Goal: Use online tool/utility: Use online tool/utility

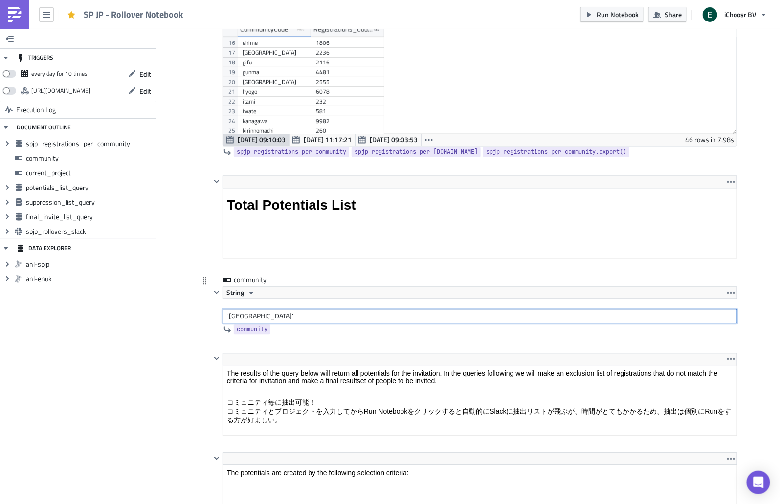
click at [236, 311] on input "'[GEOGRAPHIC_DATA]'" at bounding box center [479, 316] width 515 height 15
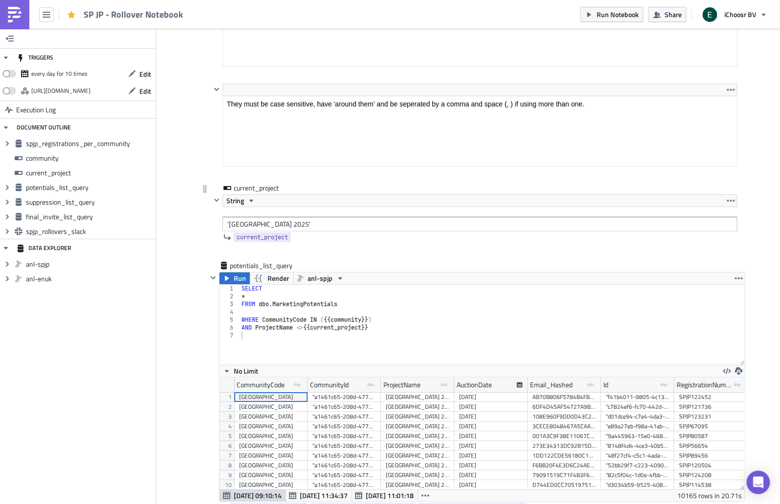
type input "'itami'"
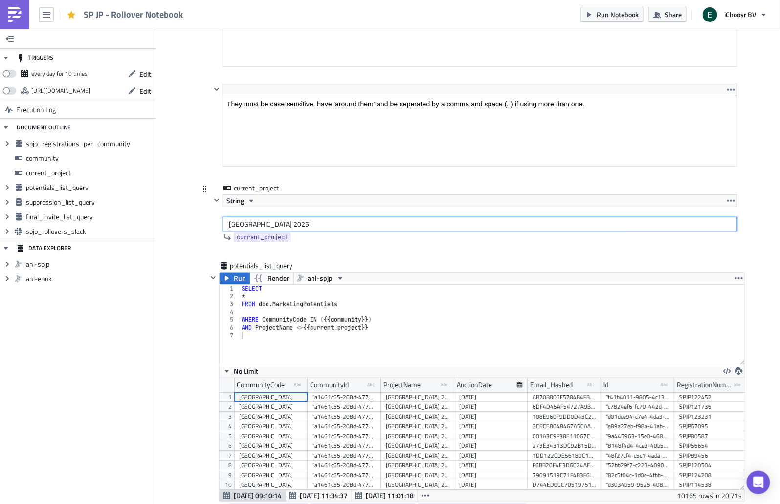
click at [235, 217] on input "'[GEOGRAPHIC_DATA] 2025'" at bounding box center [479, 224] width 515 height 15
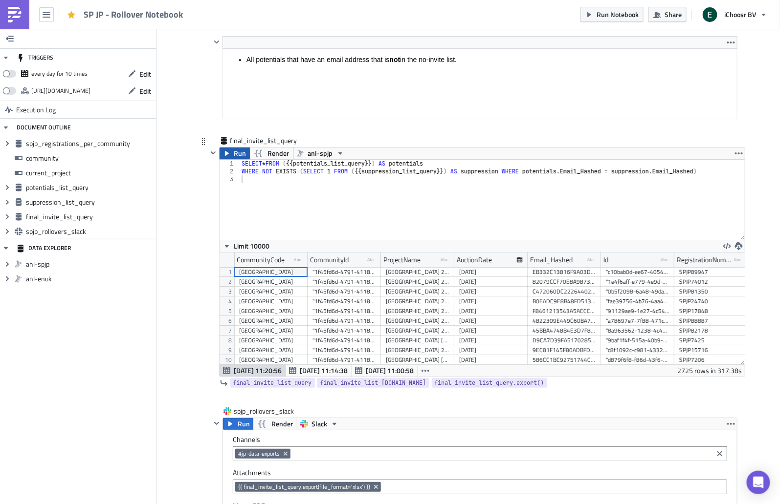
type input "'Hyogo 2025'"
click at [235, 148] on span "Run" at bounding box center [240, 154] width 12 height 12
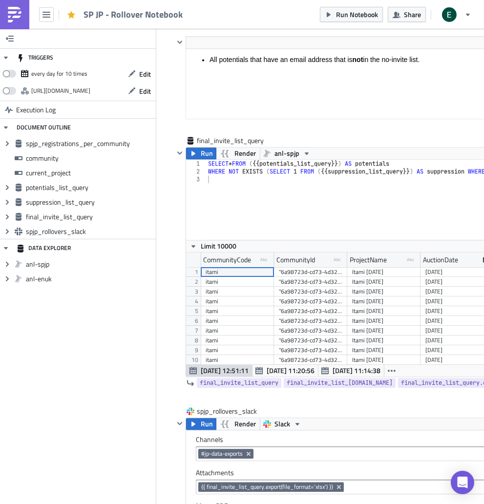
scroll to position [111, 444]
click at [203, 418] on span "Run" at bounding box center [207, 424] width 12 height 12
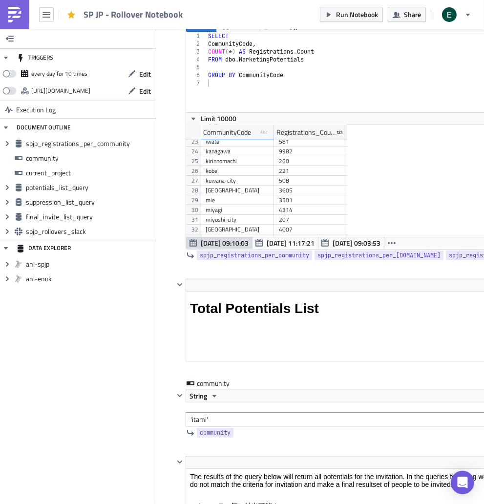
scroll to position [217, 0]
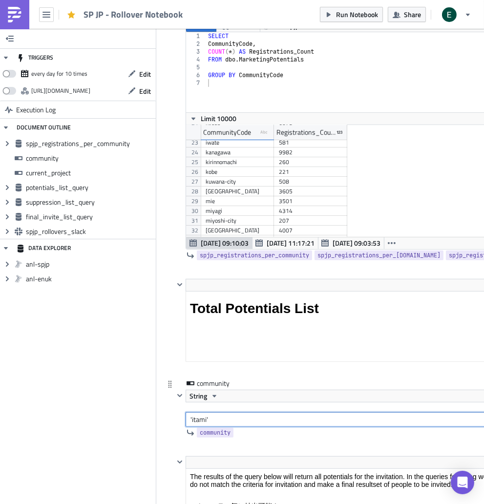
click at [197, 414] on input "'itami'" at bounding box center [412, 420] width 453 height 15
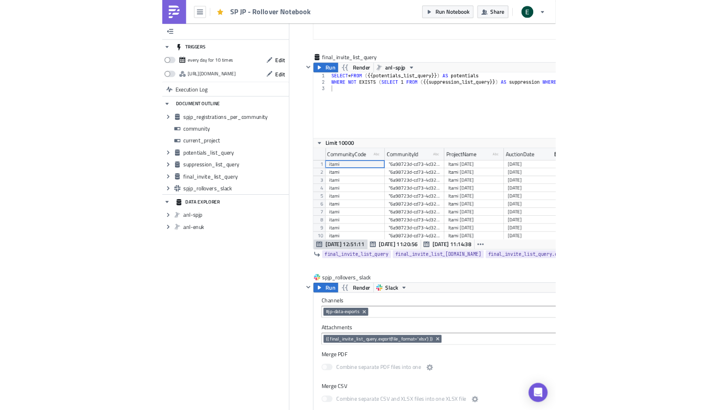
scroll to position [2749, 0]
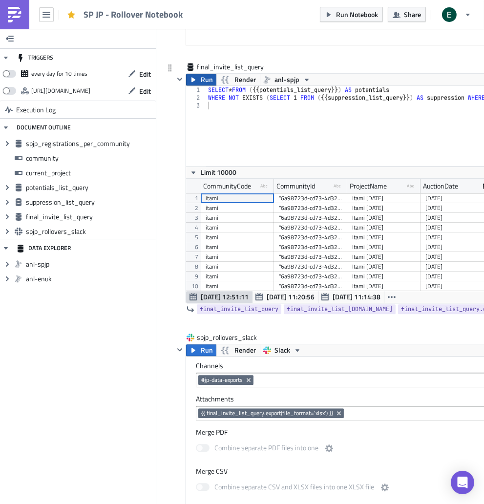
click at [197, 74] on button "Run" at bounding box center [201, 80] width 30 height 12
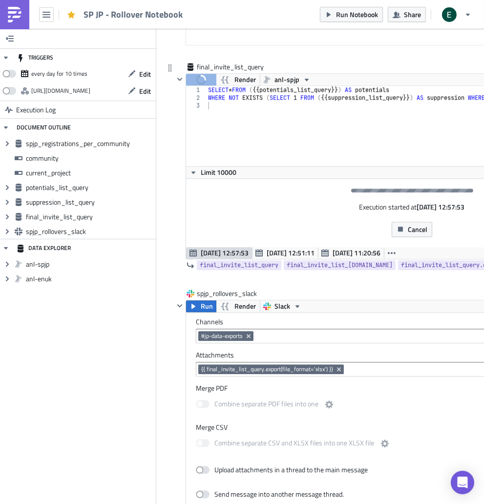
click at [169, 113] on div "final_invite_list_query Run Render anl-spjp 1 2 3 SELECT * FROM ( {{ potentials…" at bounding box center [398, 175] width 465 height 227
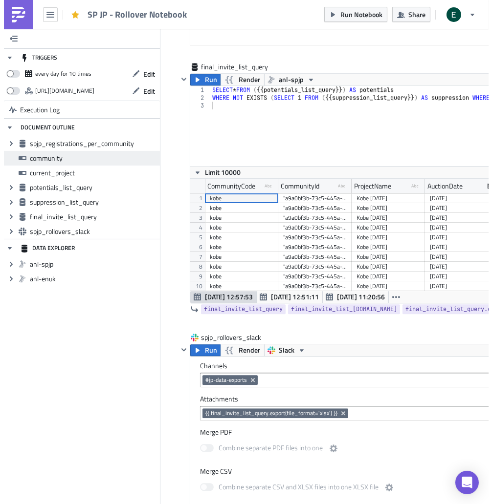
scroll to position [48772, 48431]
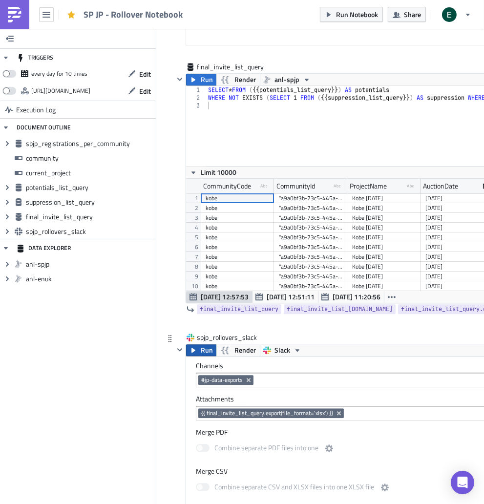
click at [200, 345] on button "Run" at bounding box center [201, 351] width 30 height 12
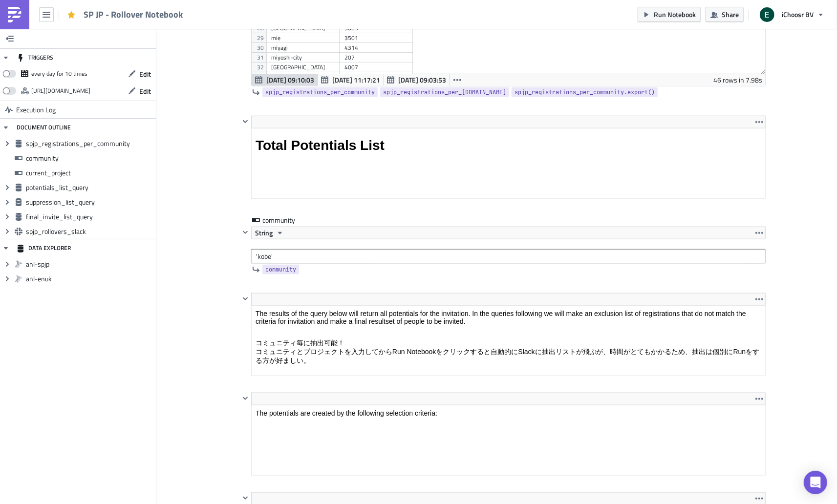
scroll to position [854, 0]
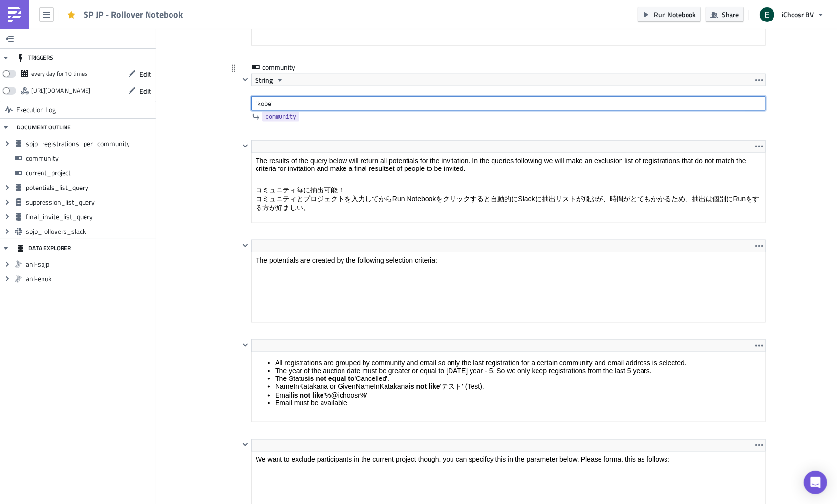
click at [297, 101] on input "'kobe'" at bounding box center [508, 103] width 515 height 15
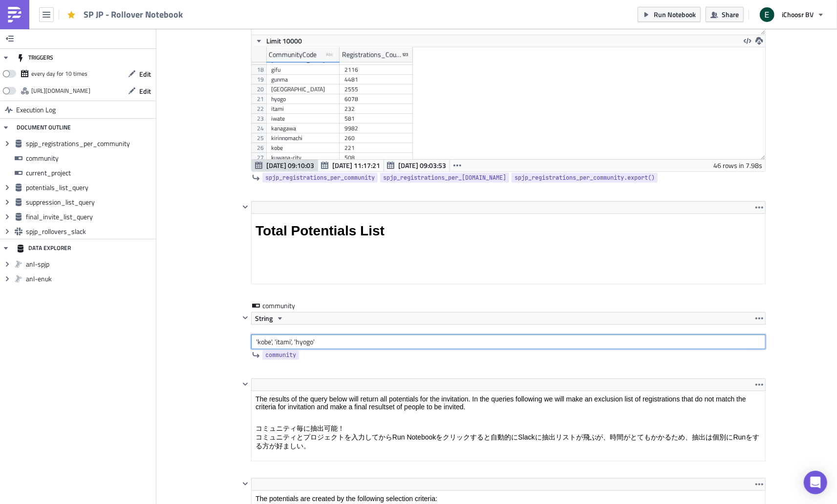
scroll to position [157, 0]
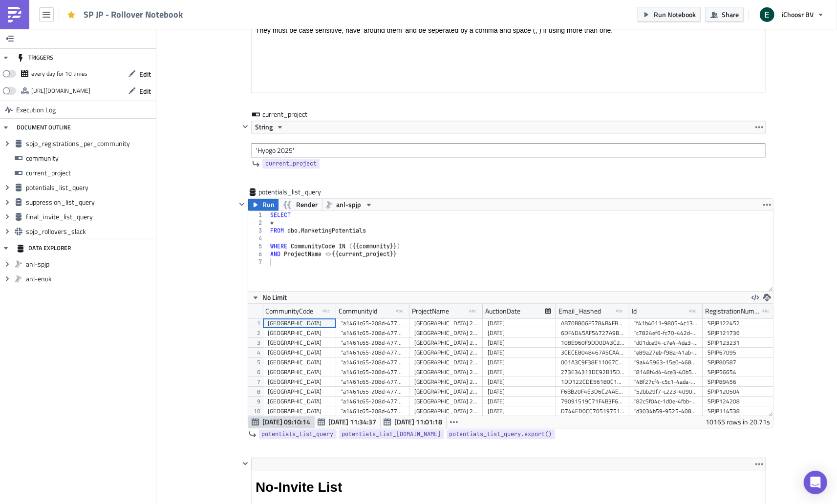
scroll to position [1469, 0]
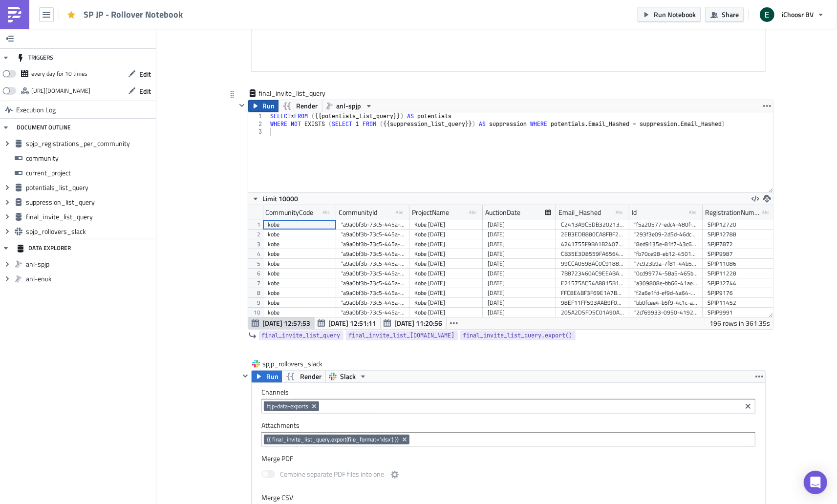
click at [262, 100] on button "Run" at bounding box center [263, 106] width 30 height 12
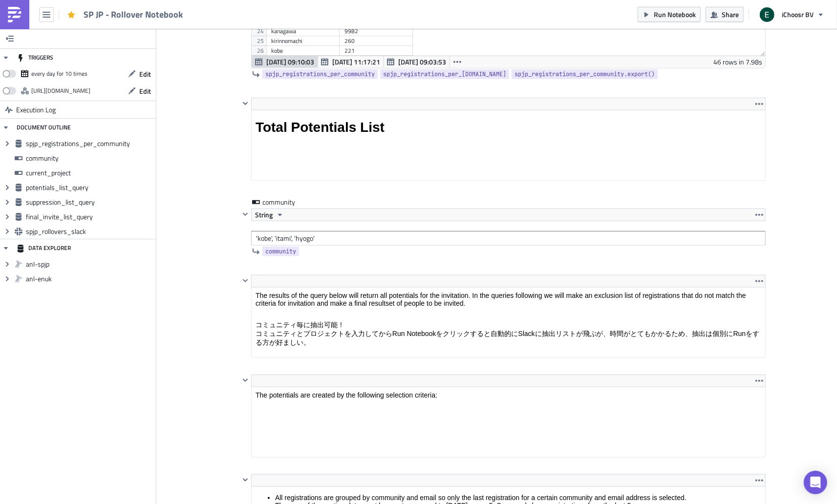
scroll to position [710, 0]
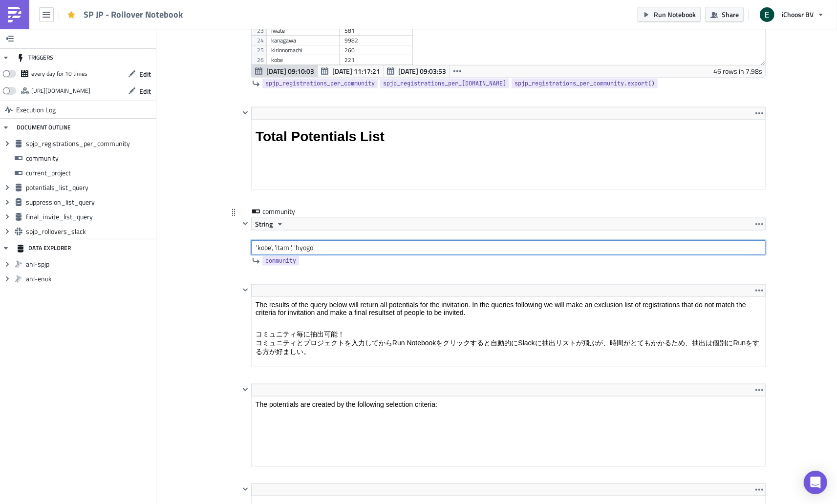
click at [275, 245] on input "'kobe', 'itami', 'hyogo'" at bounding box center [508, 248] width 515 height 15
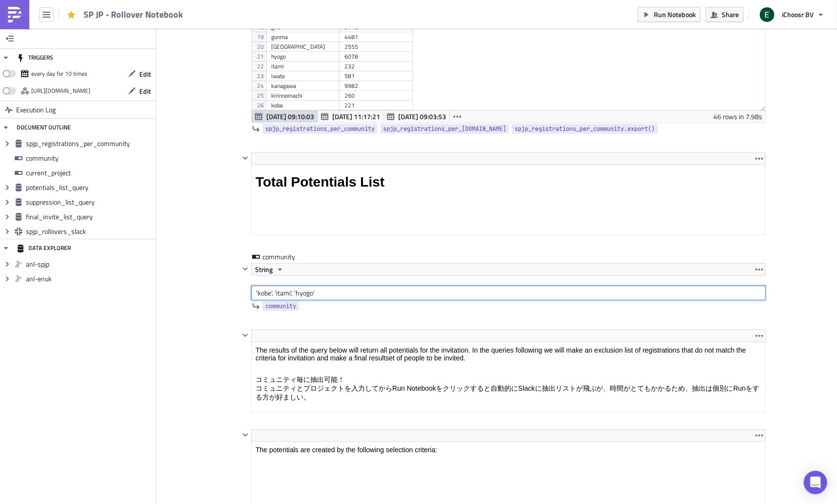
scroll to position [659, 0]
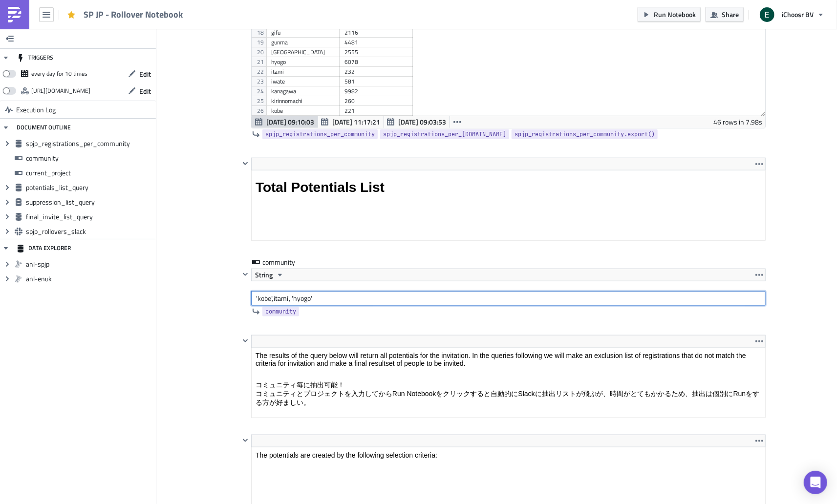
type input "'kobe', 'itami', 'hyogo'"
click at [294, 298] on input "'kobe', 'itami', 'hyogo'" at bounding box center [508, 298] width 515 height 15
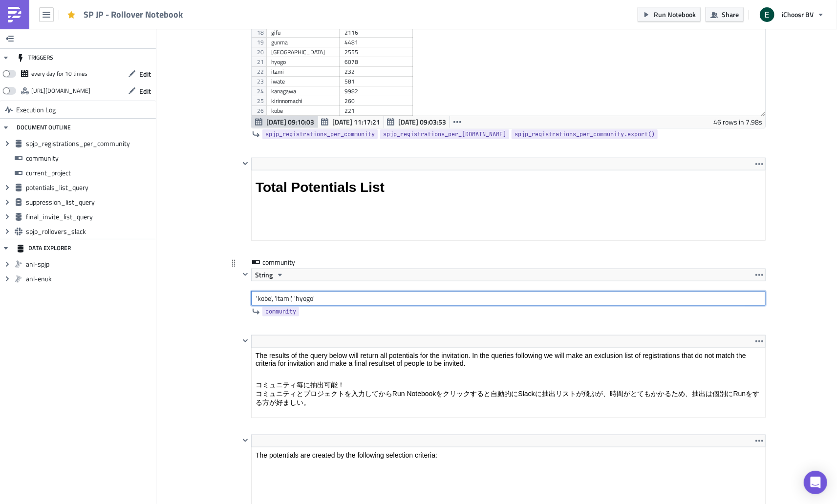
click at [263, 295] on input "'kobe', 'itami', 'hyogo'" at bounding box center [508, 298] width 515 height 15
click at [276, 297] on input "'kobe', 'itami', 'hyogo'" at bounding box center [508, 298] width 515 height 15
click at [329, 292] on input "'kobe', 'itami', 'hyogo'" at bounding box center [508, 298] width 515 height 15
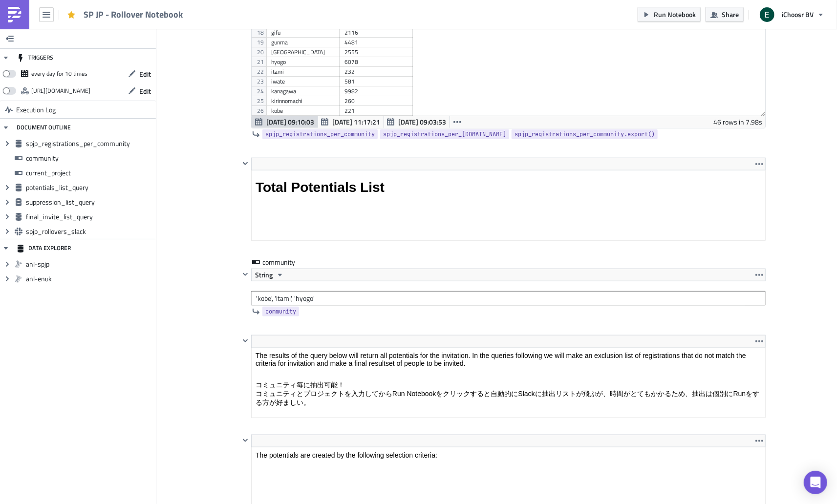
click at [297, 111] on div "kobe" at bounding box center [303, 111] width 64 height 10
click at [299, 68] on div "itami" at bounding box center [303, 72] width 64 height 10
click at [299, 73] on div "hyogo" at bounding box center [303, 74] width 64 height 10
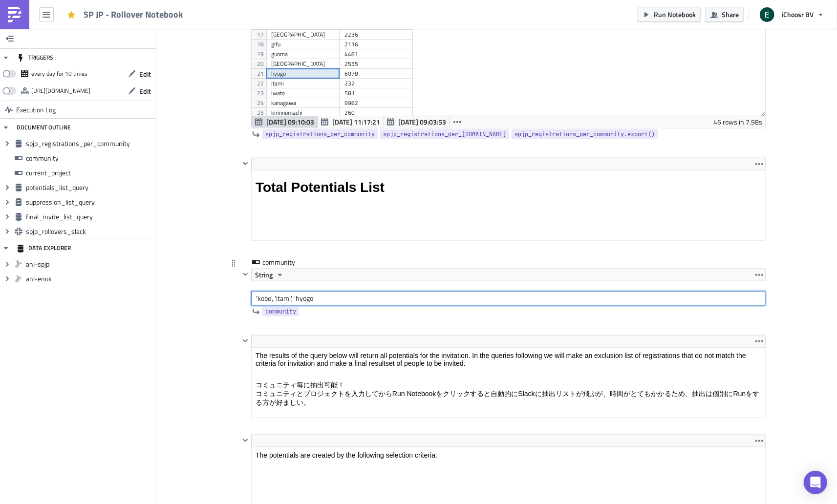
click at [278, 295] on input "'kobe', 'itami', 'hyogo'" at bounding box center [508, 298] width 515 height 15
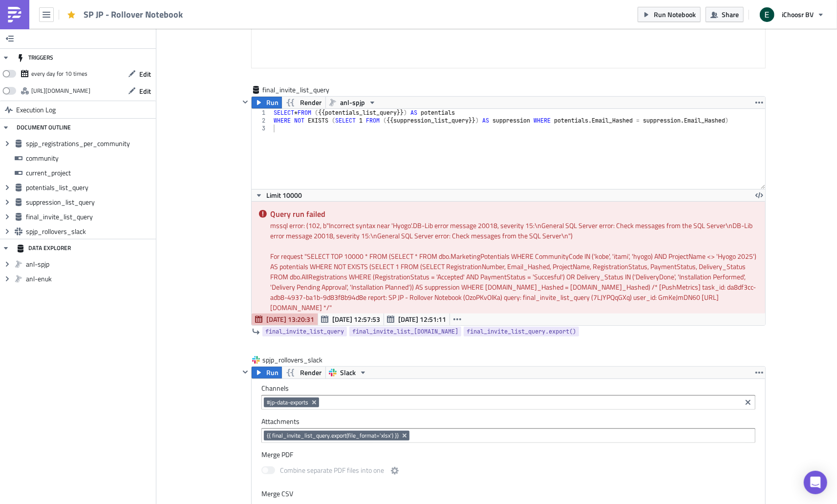
scroll to position [2723, 0]
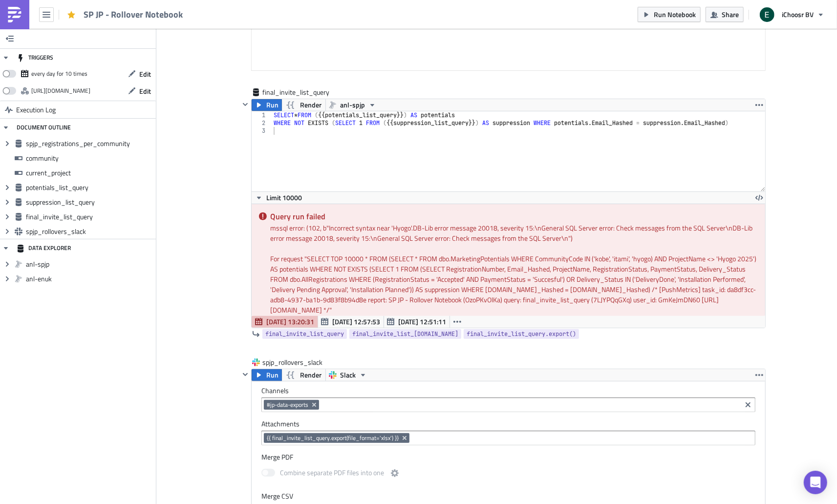
click at [266, 99] on span "Run" at bounding box center [272, 105] width 12 height 12
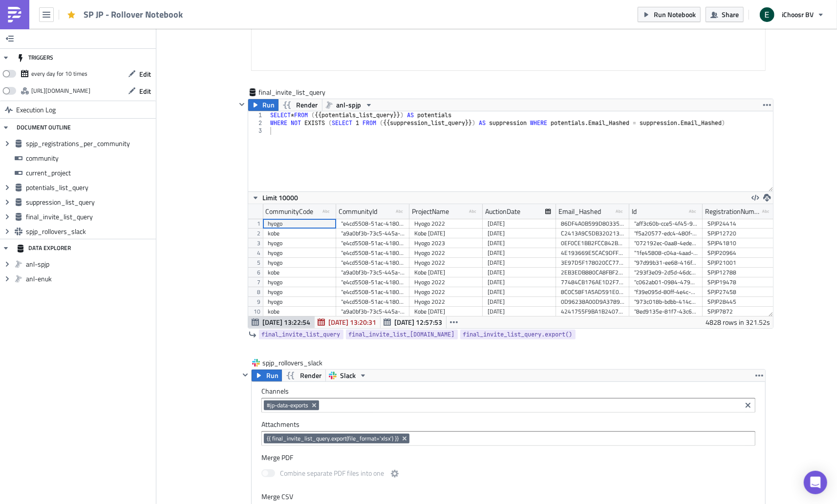
scroll to position [111, 526]
